Goal: Transaction & Acquisition: Purchase product/service

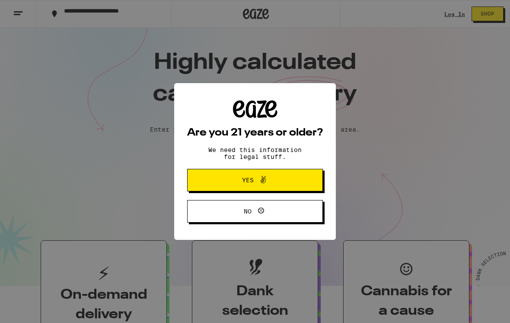
click at [266, 191] on button "Yes" at bounding box center [255, 180] width 136 height 22
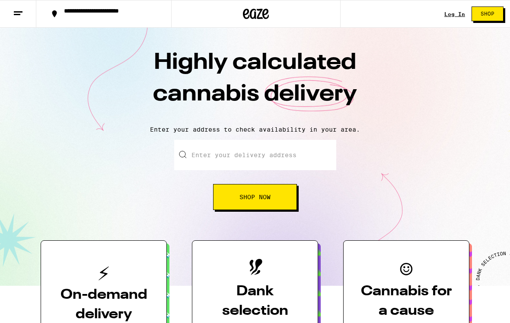
click at [265, 193] on button "Shop Now" at bounding box center [255, 197] width 84 height 26
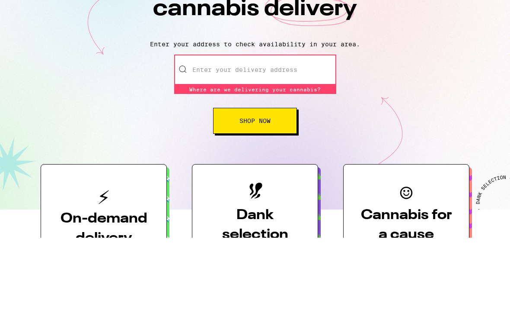
click at [269, 203] on span "Shop Now" at bounding box center [255, 206] width 31 height 6
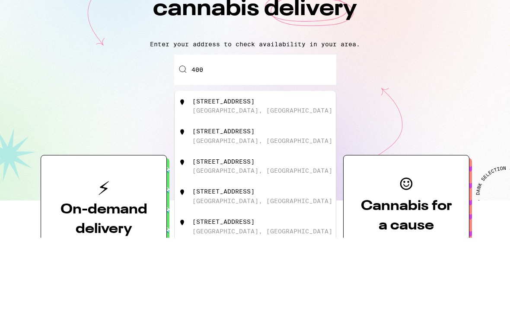
click at [234, 183] on div "400 Main Street Newport Beach, CA" at bounding box center [270, 191] width 154 height 16
type input "400 Main Street, Newport Beach, CA"
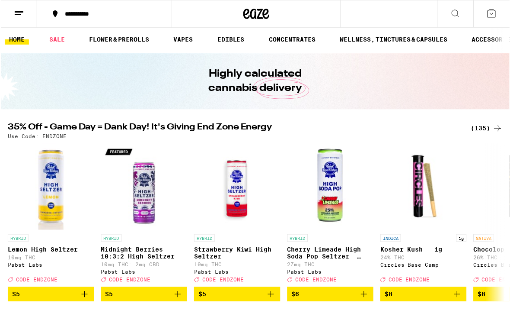
scroll to position [3, 0]
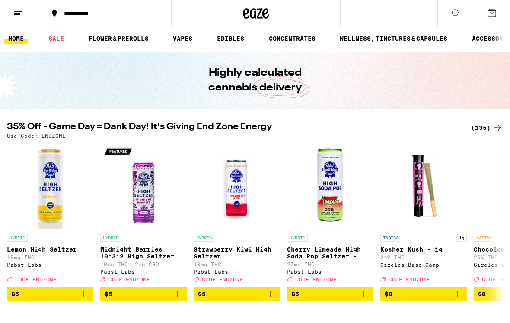
click at [183, 38] on link "VAPES" at bounding box center [183, 39] width 28 height 10
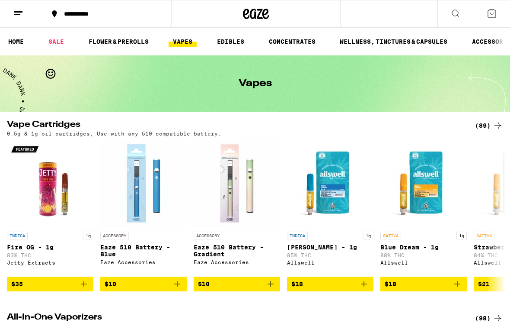
click at [460, 17] on icon at bounding box center [456, 13] width 10 height 10
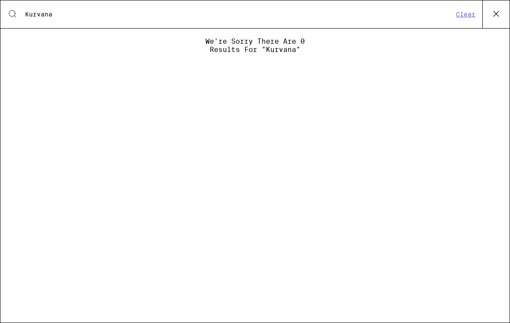
type input "Kurvana"
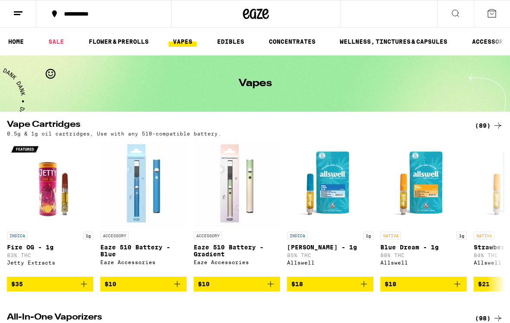
click at [26, 40] on link "HOME" at bounding box center [16, 41] width 24 height 10
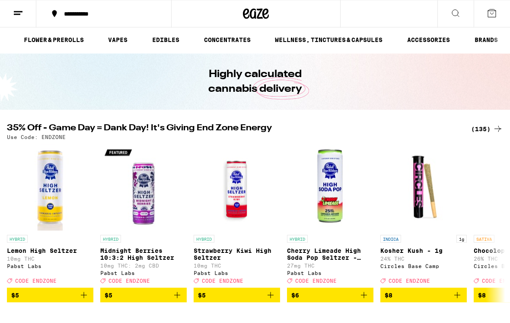
scroll to position [0, 67]
click at [489, 40] on link "BRANDS" at bounding box center [487, 40] width 32 height 10
